Goal: Information Seeking & Learning: Learn about a topic

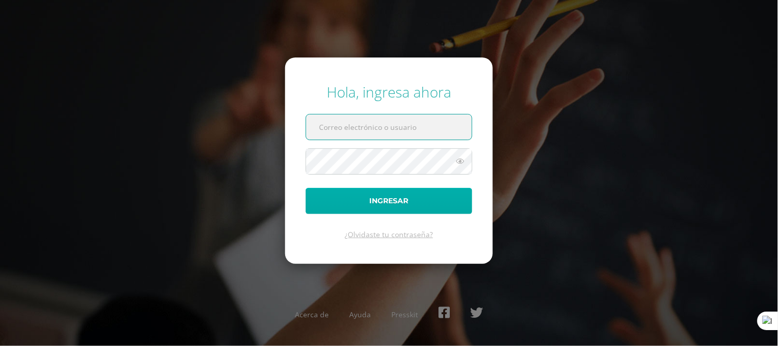
type input "671@laestrella.edu.gt"
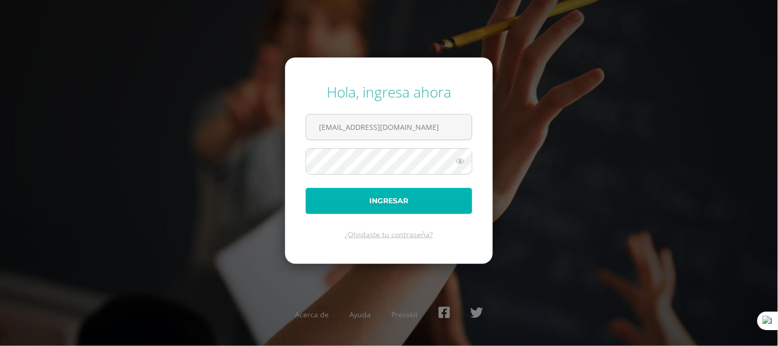
click at [397, 199] on button "Ingresar" at bounding box center [389, 201] width 167 height 26
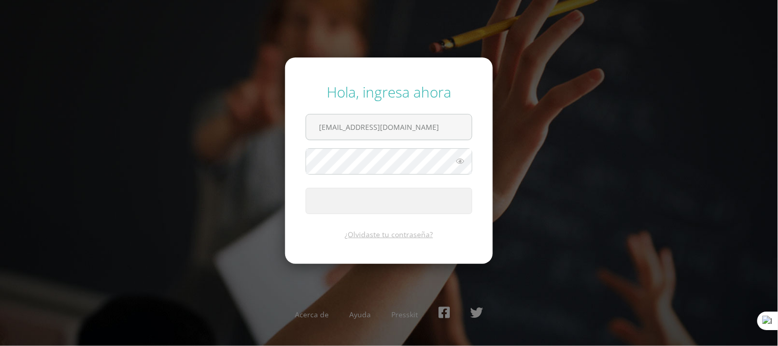
click at [538, 33] on div "Hola, ingresa ahora 671@laestrella.edu.gt Ingresar ¿Olvidaste tu contraseña? Ac…" at bounding box center [389, 173] width 787 height 346
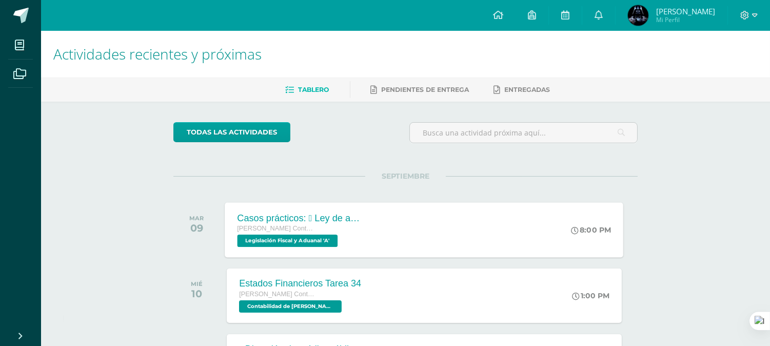
scroll to position [95, 0]
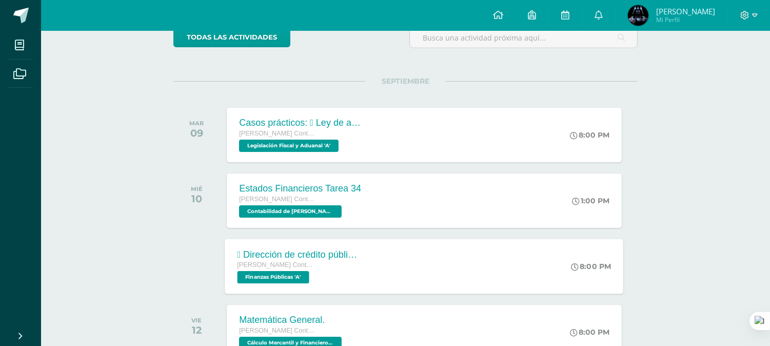
click at [399, 281] on div " Dirección de crédito público  Dirección de bienes del Estado.  Dirección de…" at bounding box center [424, 266] width 399 height 55
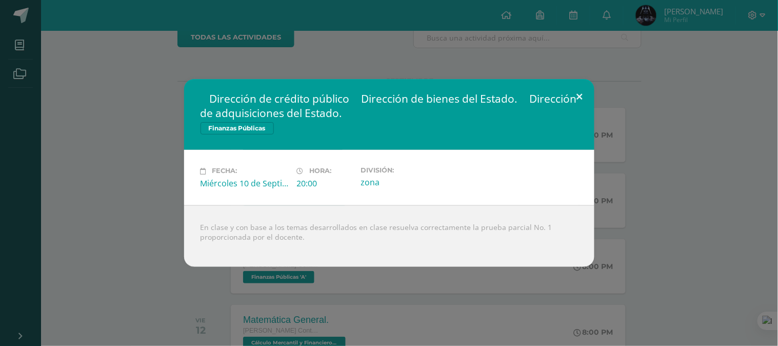
click at [576, 96] on button at bounding box center [579, 96] width 29 height 35
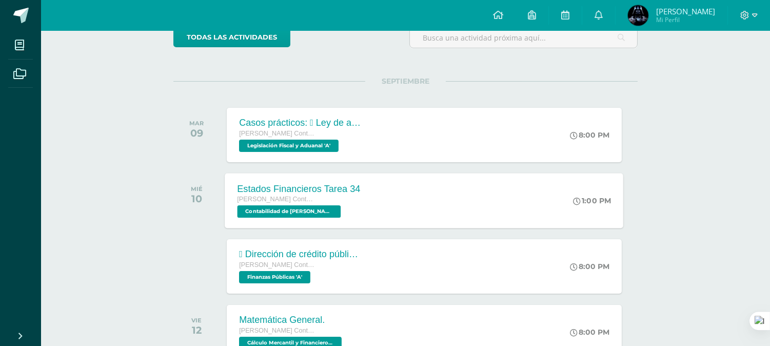
click at [332, 196] on div "[PERSON_NAME] Contador con Orientación en Computación" at bounding box center [299, 199] width 123 height 11
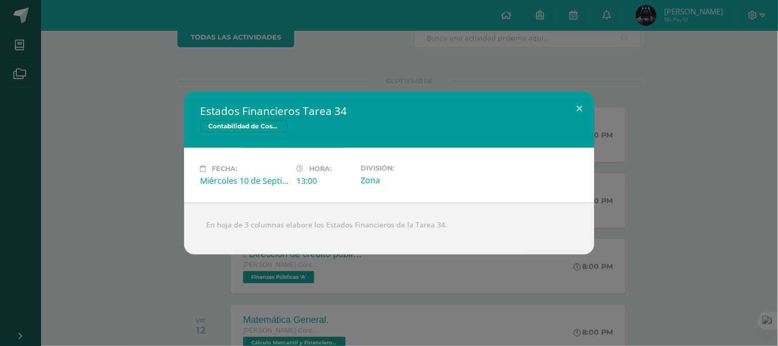
click at [170, 218] on div "Estados Financieros Tarea 34 Contabilidad de Costos Fecha: [DATE] Hora: 13:00 D…" at bounding box center [389, 172] width 770 height 163
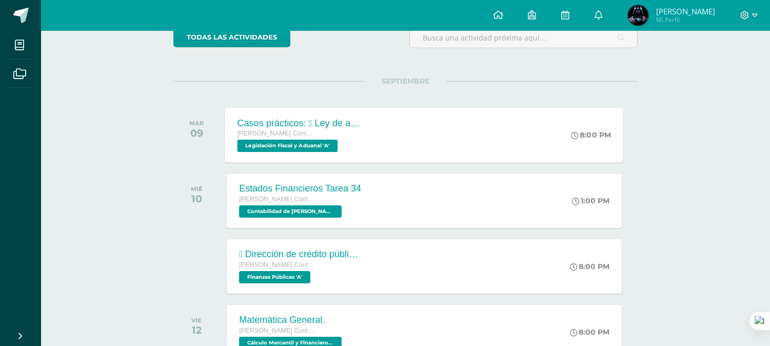
click at [371, 136] on div "Casos prácticos:  Ley de actualización tributaria.  Ley del IVA. [PERSON_NAME…" at bounding box center [299, 134] width 149 height 55
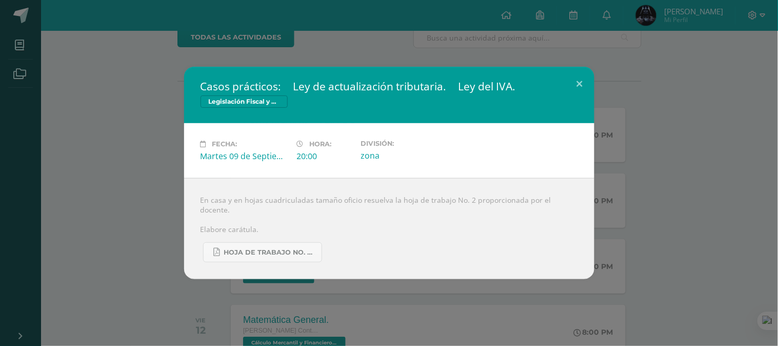
click at [151, 187] on div "Casos prácticos:  Ley de actualización tributaria.  Ley del IVA. Legislación …" at bounding box center [389, 173] width 770 height 212
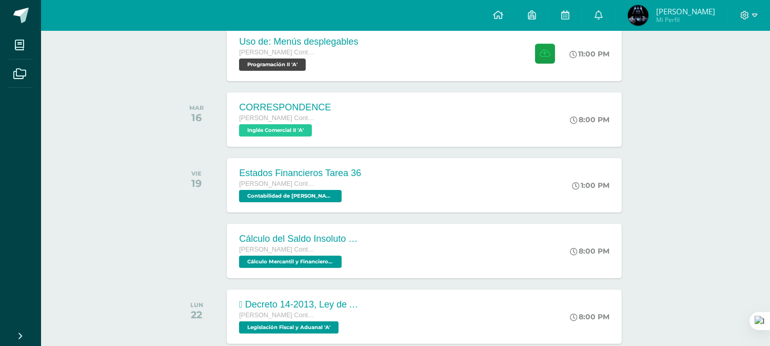
scroll to position [475, 0]
